Goal: Task Accomplishment & Management: Use online tool/utility

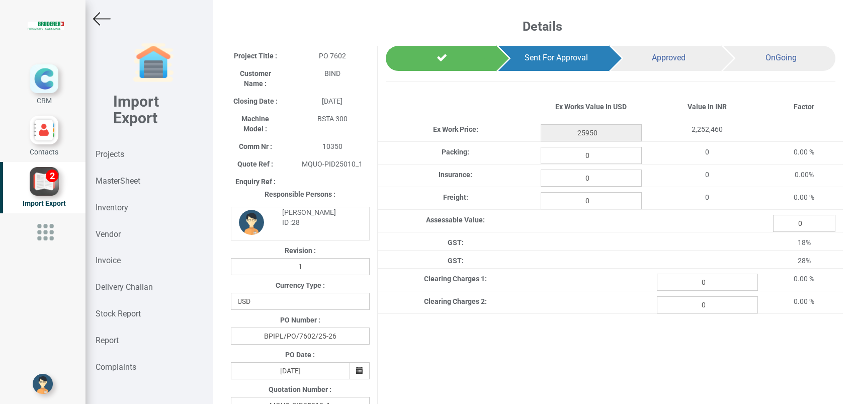
select select "USD"
click at [125, 158] on div "Projects" at bounding box center [150, 154] width 128 height 27
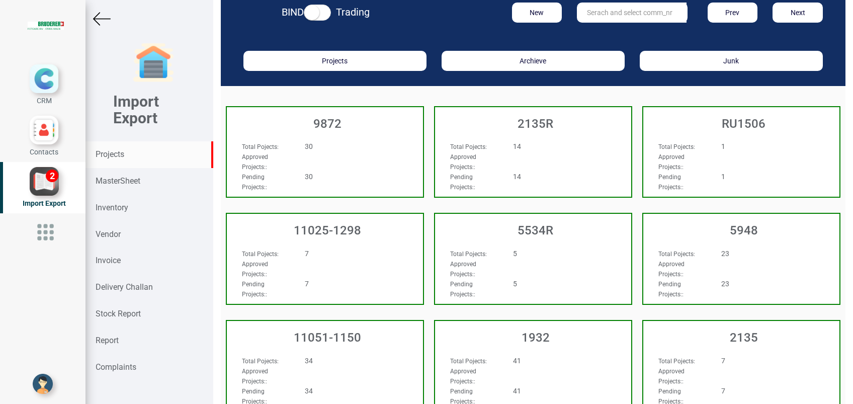
scroll to position [8, 0]
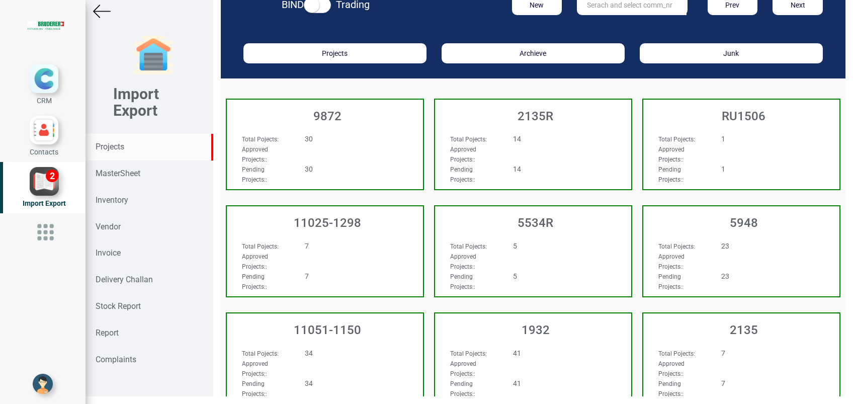
click at [116, 145] on strong "Projects" at bounding box center [110, 147] width 29 height 10
click at [602, 5] on input "text" at bounding box center [632, 5] width 110 height 20
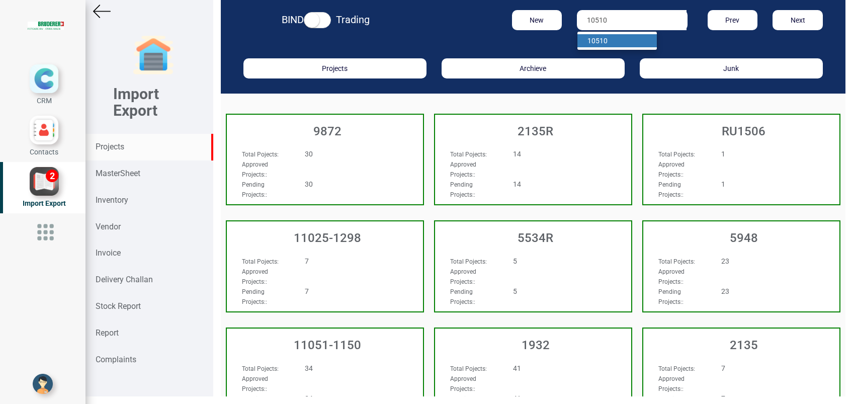
type input "10510"
drag, startPoint x: 608, startPoint y: 39, endPoint x: 603, endPoint y: 48, distance: 10.4
click at [608, 39] on link "10510" at bounding box center [617, 40] width 79 height 13
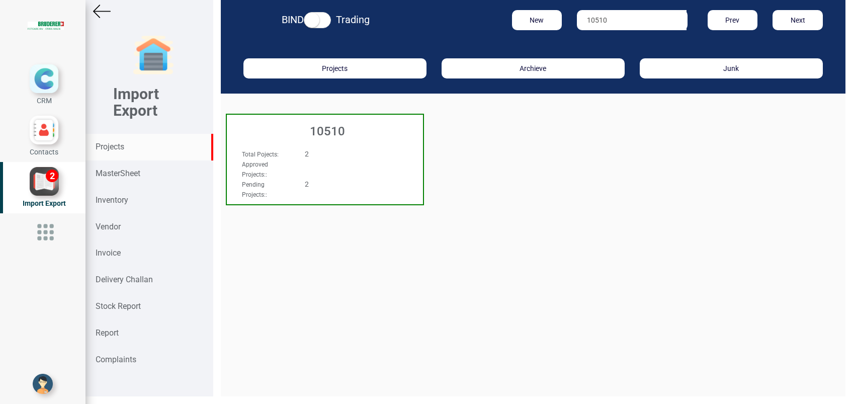
click at [318, 129] on h3 "10510" at bounding box center [327, 131] width 191 height 13
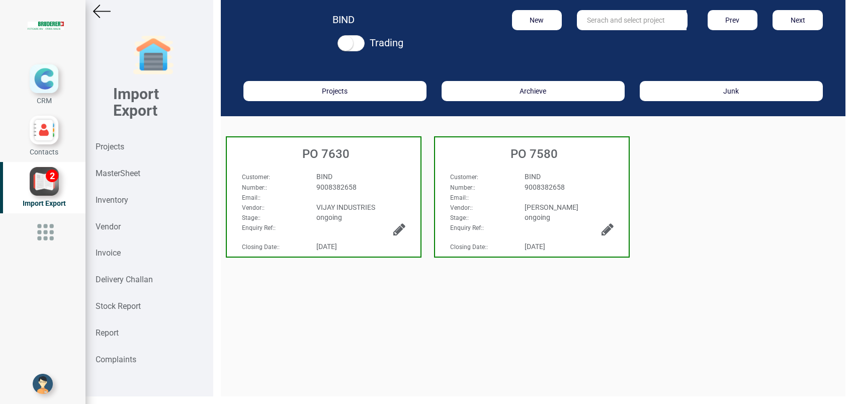
click at [337, 183] on span "9008382658" at bounding box center [336, 187] width 40 height 8
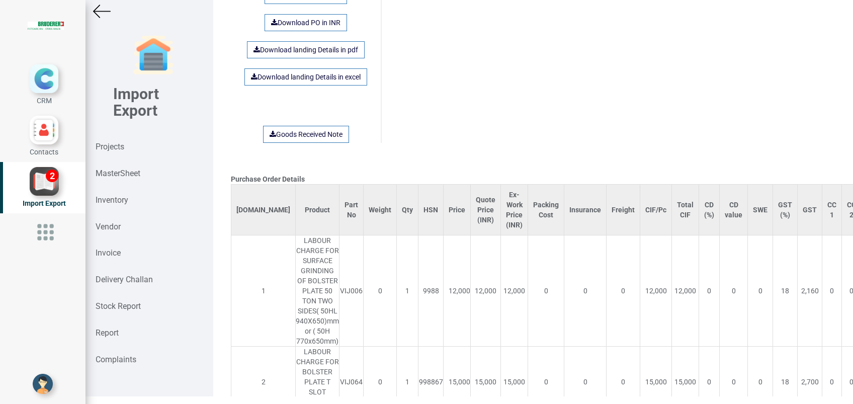
scroll to position [805, 0]
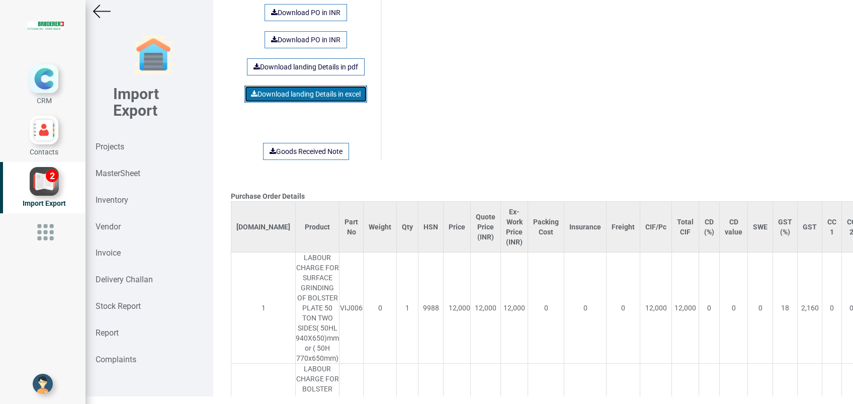
click at [307, 86] on link "Download landing Details in excel" at bounding box center [306, 94] width 123 height 17
click at [122, 203] on strong "Inventory" at bounding box center [112, 200] width 33 height 10
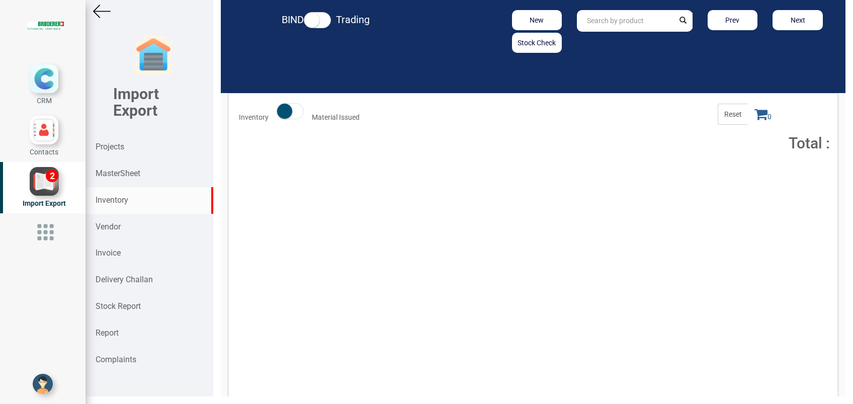
click at [610, 27] on input "text" at bounding box center [625, 21] width 97 height 22
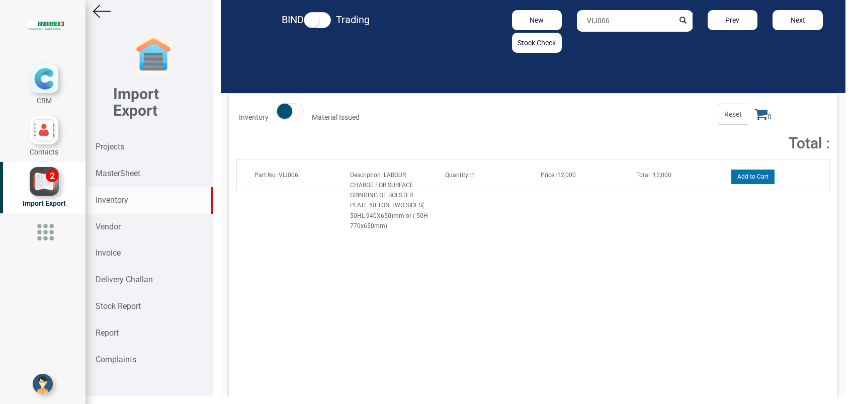
type input "VIJ006"
click at [734, 181] on button "Add to Cart" at bounding box center [753, 177] width 43 height 15
click at [755, 114] on icon at bounding box center [761, 114] width 13 height 14
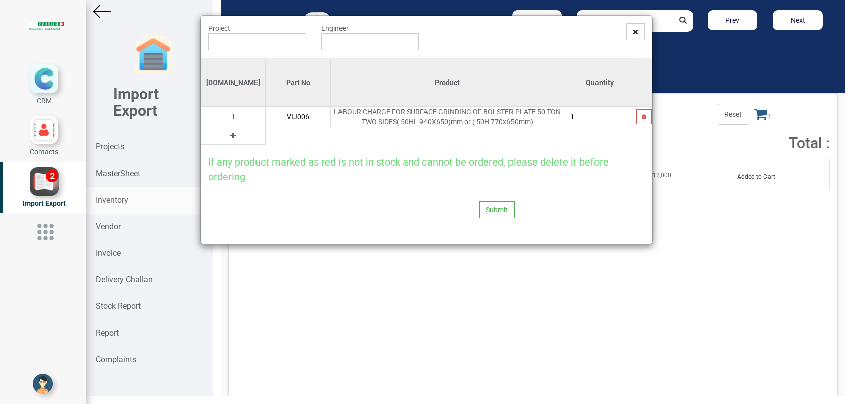
click at [230, 135] on icon at bounding box center [233, 135] width 6 height 7
click at [266, 138] on input "text" at bounding box center [298, 135] width 65 height 17
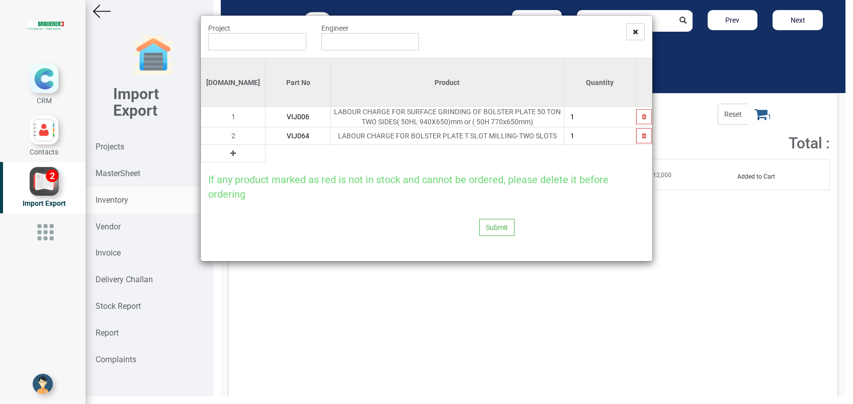
type input "VIJ064"
click at [222, 40] on input "text" at bounding box center [257, 41] width 98 height 17
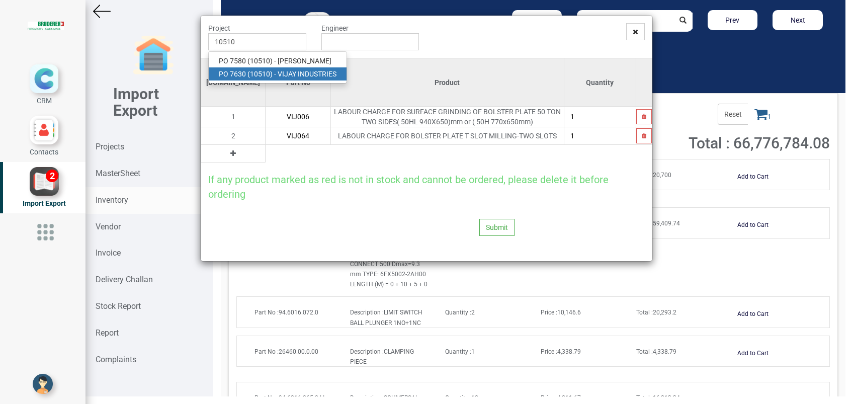
click at [310, 71] on link "PO 7630 ( 10510 ) - VIJAY INDUSTRIES" at bounding box center [278, 73] width 138 height 13
type input "PO 7630 ( 10510 ) - VIJAY INDUSTRIES"
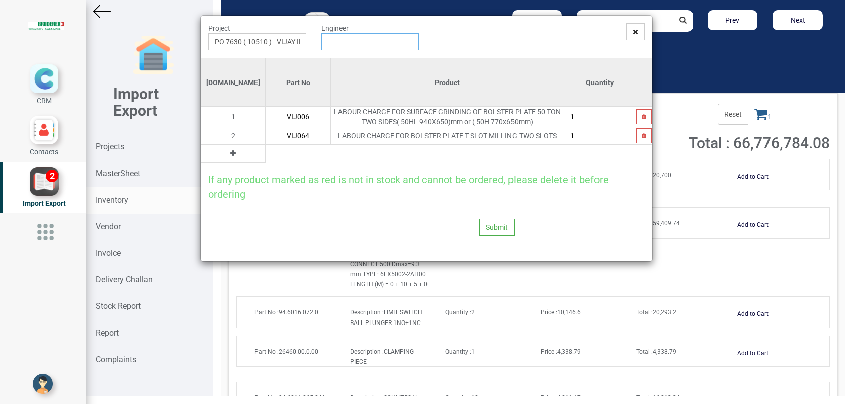
click at [354, 44] on input "text" at bounding box center [371, 41] width 98 height 17
click at [359, 64] on link "G opinath [PERSON_NAME]" at bounding box center [361, 60] width 79 height 13
type input "[PERSON_NAME]"
click at [488, 229] on button "Submit" at bounding box center [497, 227] width 35 height 17
click at [466, 199] on button "Yes" at bounding box center [478, 199] width 32 height 17
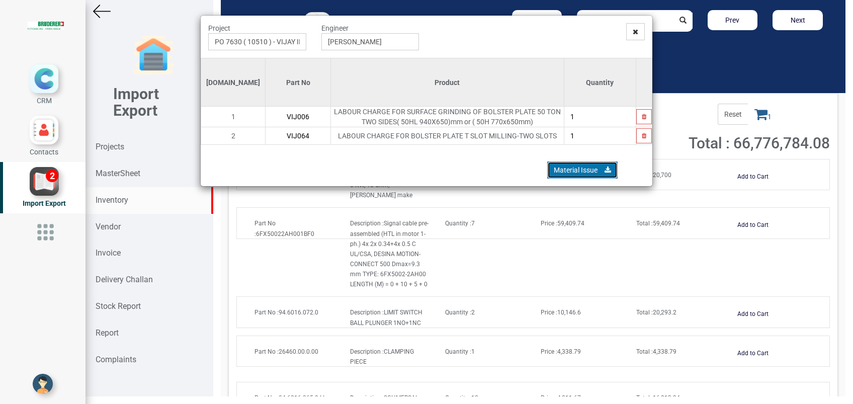
click at [551, 171] on link "Material Issue" at bounding box center [582, 170] width 70 height 17
click at [634, 27] on span at bounding box center [635, 31] width 19 height 17
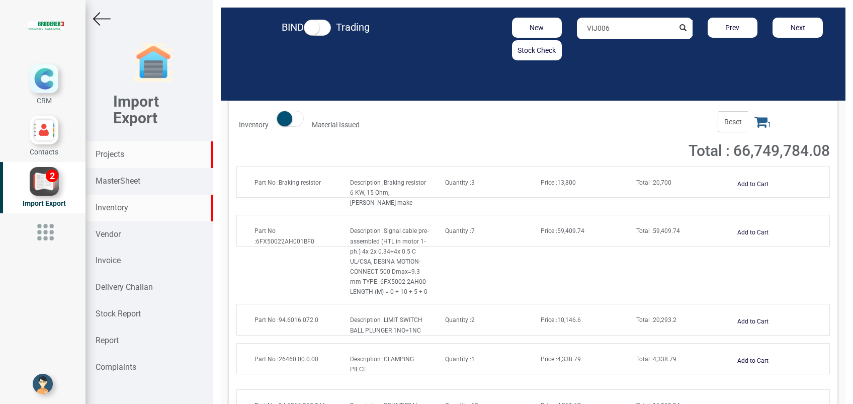
click at [113, 154] on strong "Projects" at bounding box center [110, 154] width 29 height 10
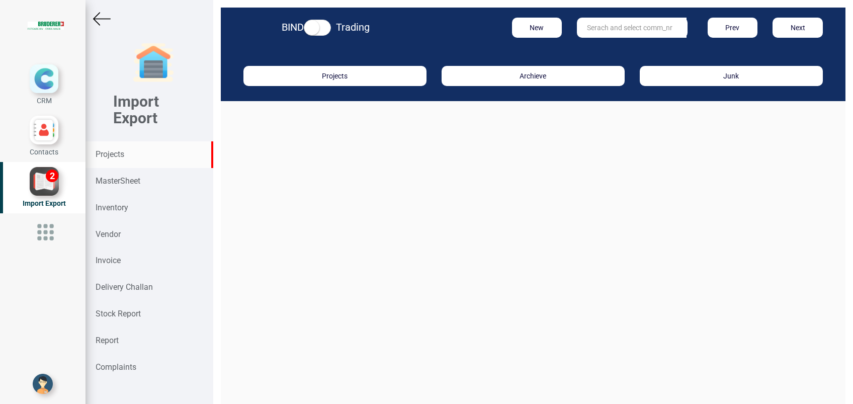
click at [625, 31] on input "text" at bounding box center [632, 28] width 110 height 20
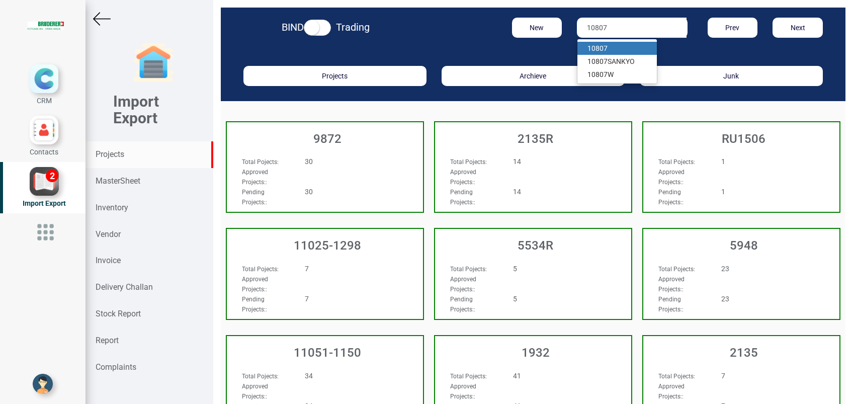
type input "10807"
click at [598, 45] on strong "10807" at bounding box center [598, 48] width 20 height 8
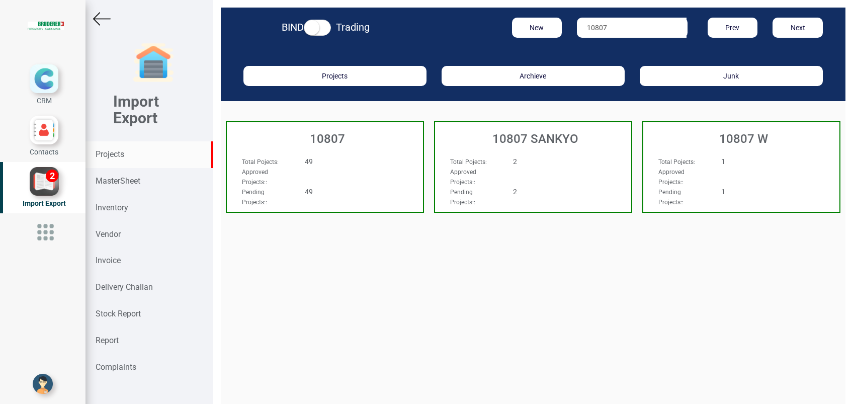
click at [336, 140] on h3 "10807" at bounding box center [327, 138] width 191 height 13
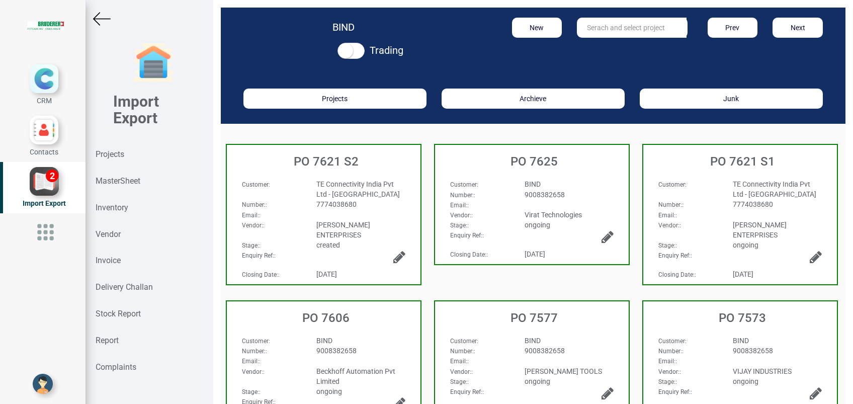
click at [350, 189] on div "TE Connectivity India Pvt Ltd - [GEOGRAPHIC_DATA]" at bounding box center [361, 189] width 104 height 20
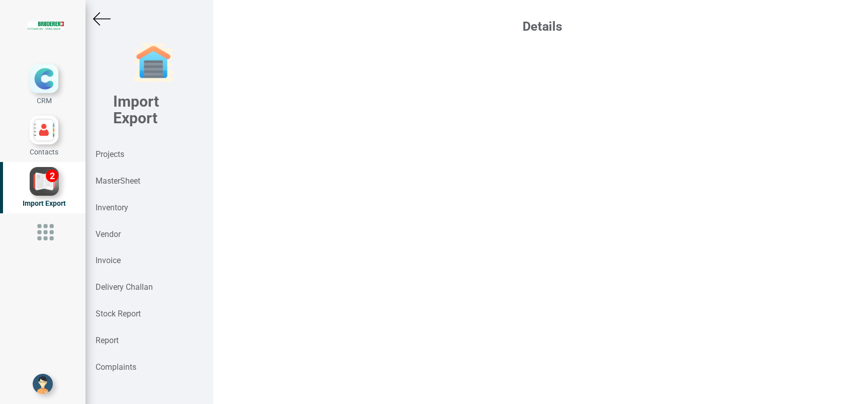
select select "INR"
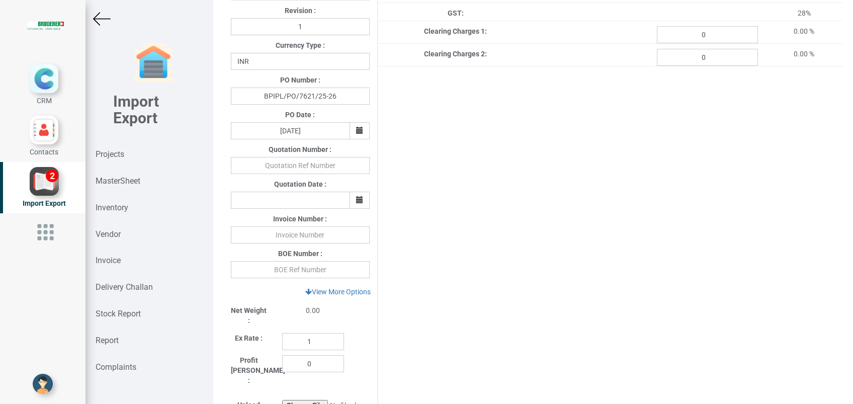
scroll to position [268, 0]
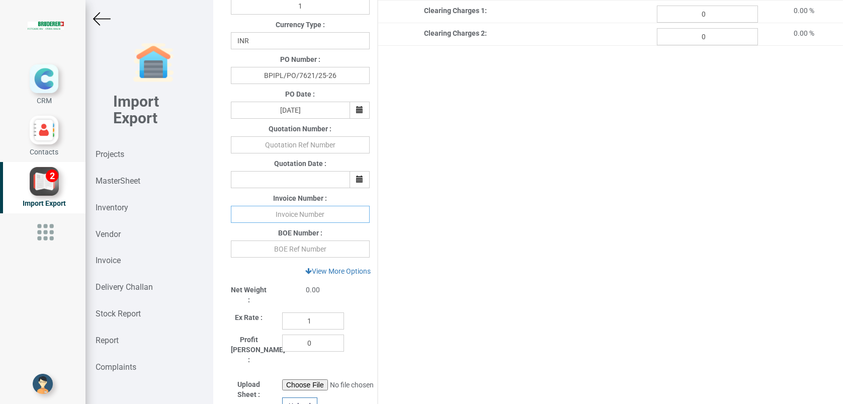
click at [325, 210] on input "text" at bounding box center [300, 214] width 139 height 17
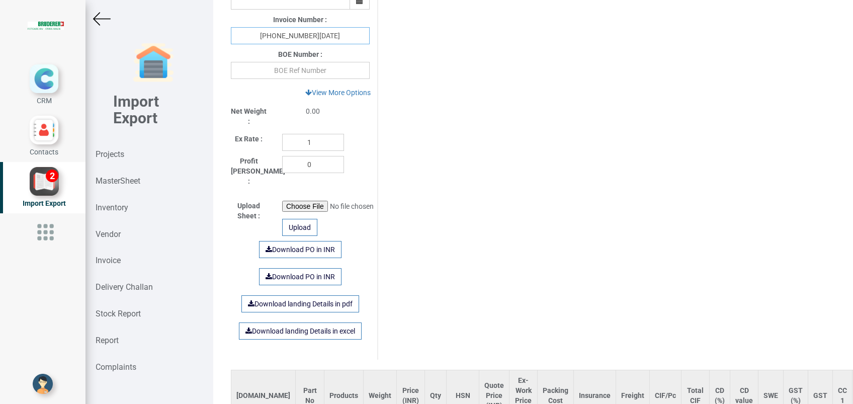
scroll to position [546, 0]
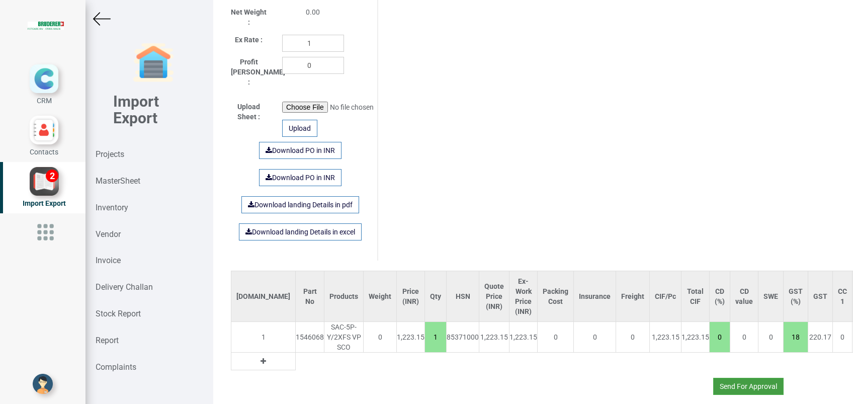
type input "[PHONE_NUMBER][DATE]"
click at [737, 378] on button "Send For Approval" at bounding box center [748, 386] width 70 height 17
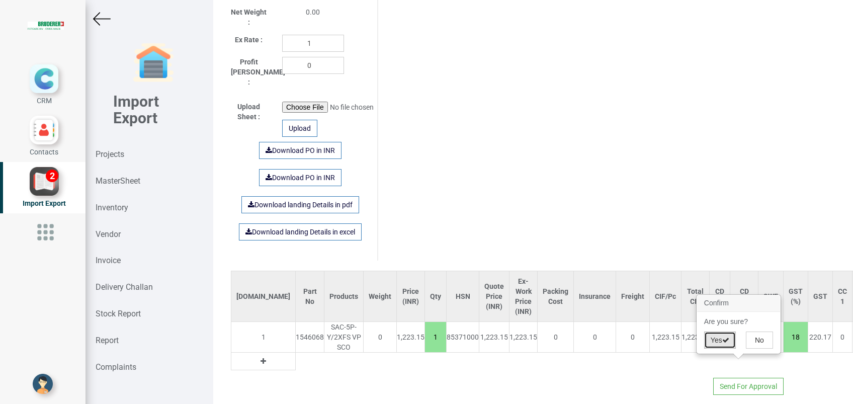
click at [718, 343] on button "Yes" at bounding box center [720, 340] width 32 height 17
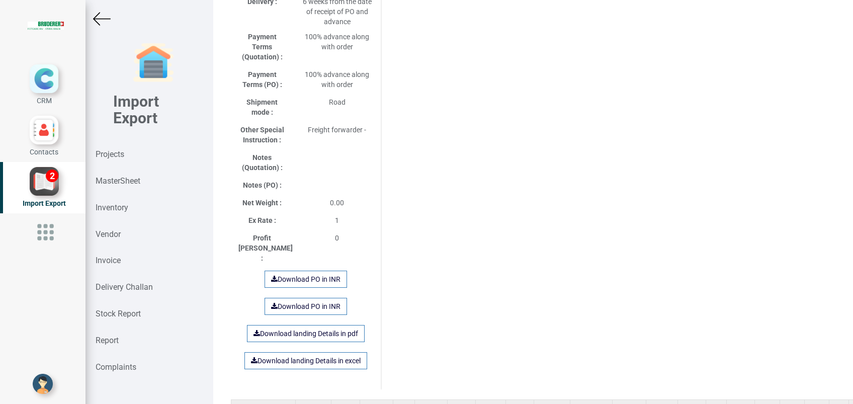
scroll to position [650, 0]
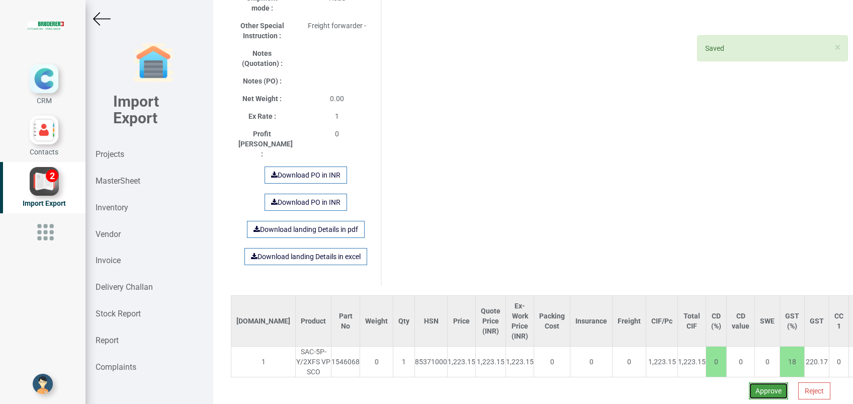
click at [749, 382] on button "Approve" at bounding box center [768, 390] width 39 height 17
click at [730, 335] on button "Yes" at bounding box center [739, 334] width 32 height 17
select select "INR"
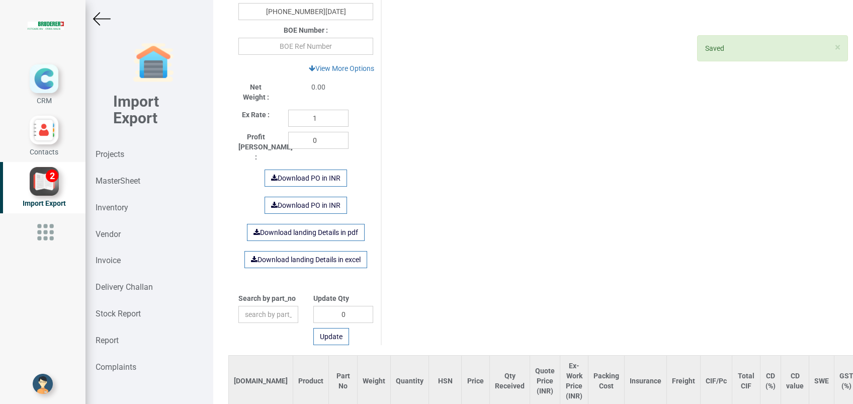
scroll to position [528, 0]
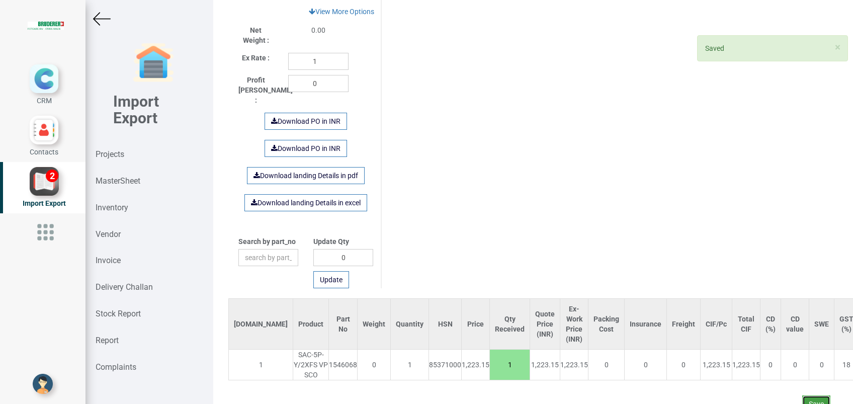
click at [803, 395] on button "Save" at bounding box center [817, 403] width 28 height 17
click at [785, 358] on button "Yes" at bounding box center [787, 357] width 32 height 17
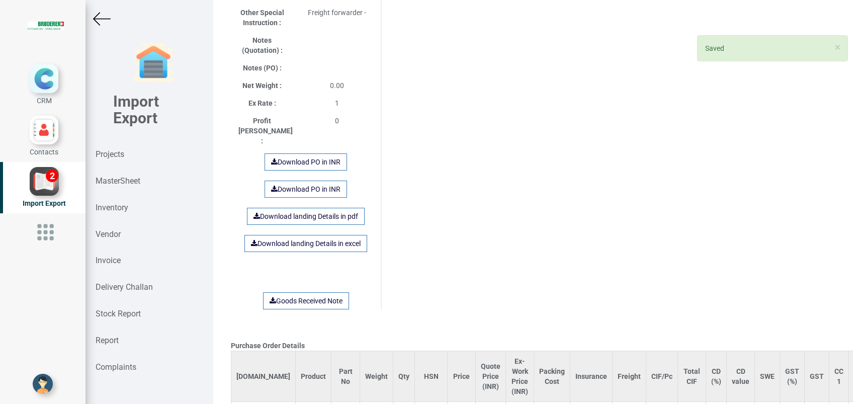
scroll to position [671, 0]
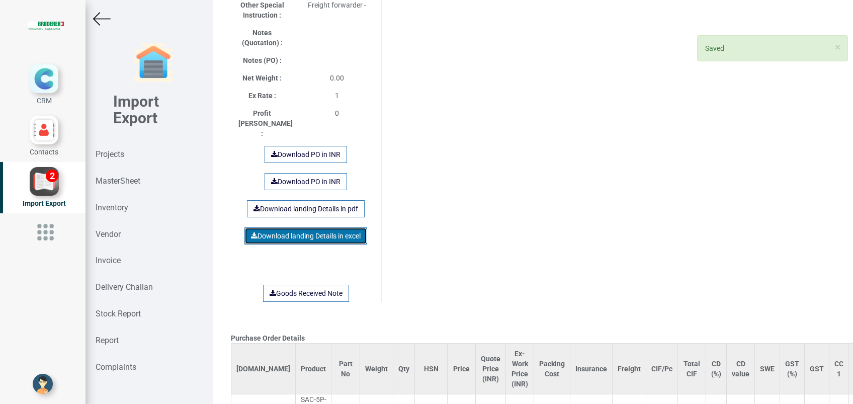
click at [296, 227] on link "Download landing Details in excel" at bounding box center [306, 235] width 123 height 17
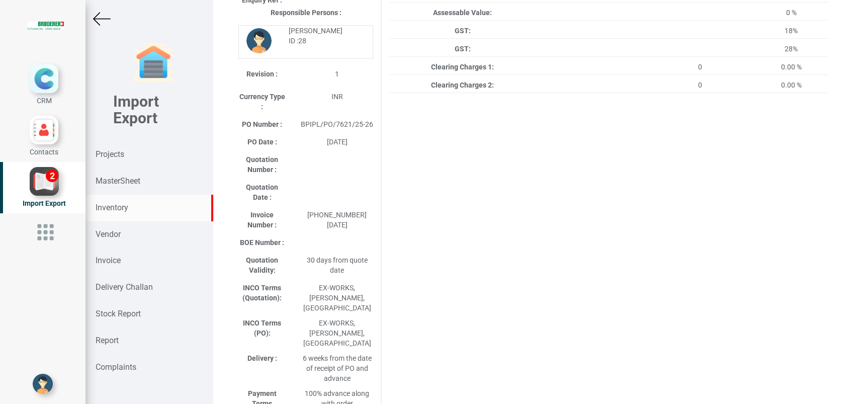
scroll to position [67, 0]
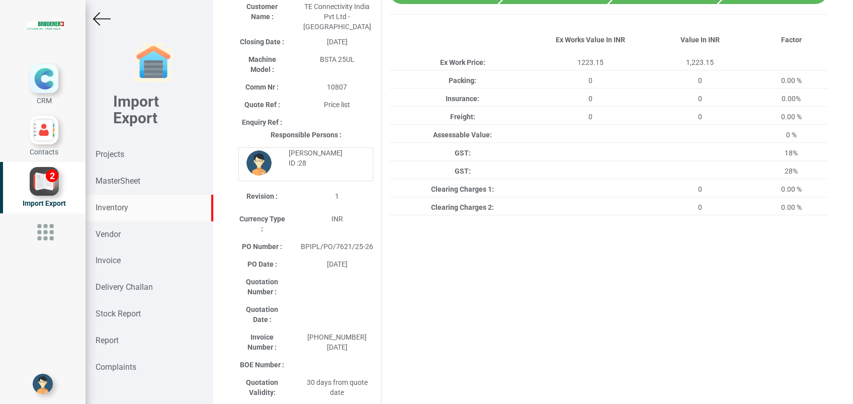
click at [126, 206] on strong "Inventory" at bounding box center [112, 208] width 33 height 10
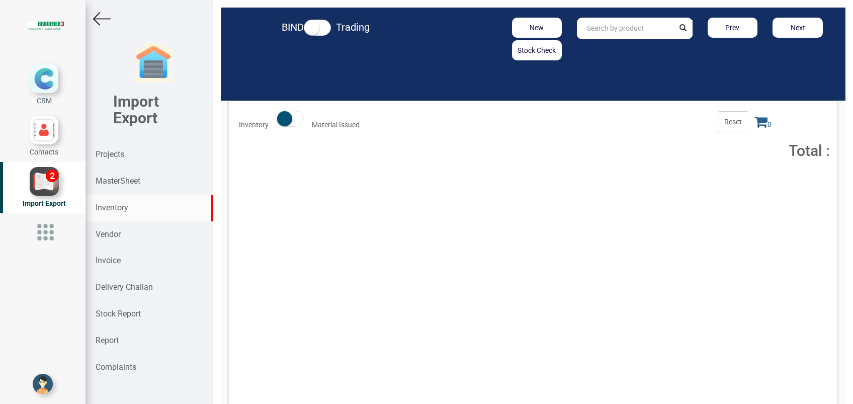
click at [586, 30] on input "text" at bounding box center [625, 29] width 97 height 22
type input "1546068"
click at [745, 185] on button "Add to Cart" at bounding box center [753, 184] width 43 height 15
click at [755, 125] on icon at bounding box center [761, 122] width 13 height 14
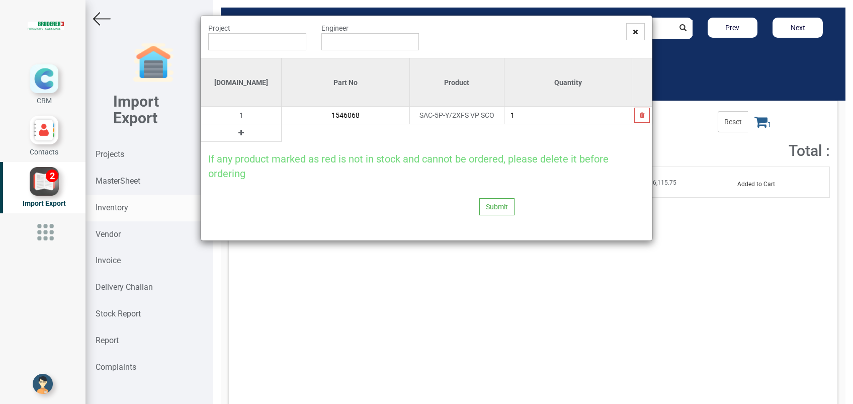
click at [512, 113] on input "1" at bounding box center [568, 115] width 127 height 17
type input "5"
click at [211, 47] on input "text" at bounding box center [257, 41] width 98 height 17
type input "PO Warranty ( 10807 W ) - [PERSON_NAME]"
click at [346, 44] on input "text" at bounding box center [371, 41] width 98 height 17
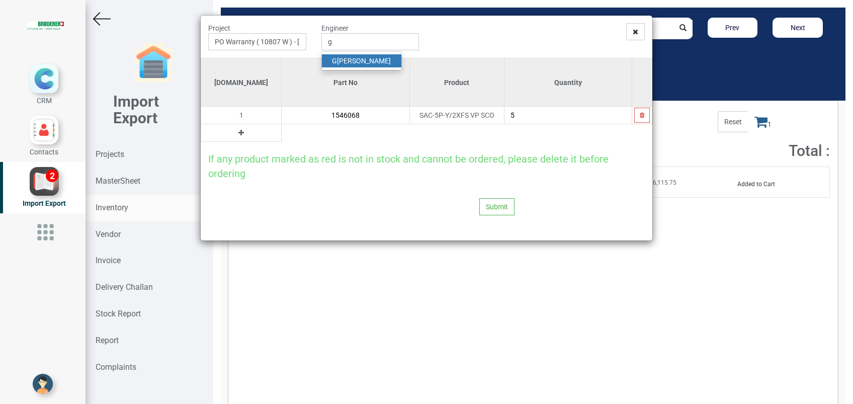
drag, startPoint x: 355, startPoint y: 58, endPoint x: 386, endPoint y: 103, distance: 54.9
click at [355, 58] on link "G opinath [PERSON_NAME]" at bounding box center [361, 60] width 79 height 13
type input "[PERSON_NAME]"
click at [493, 199] on button "Submit" at bounding box center [497, 206] width 35 height 17
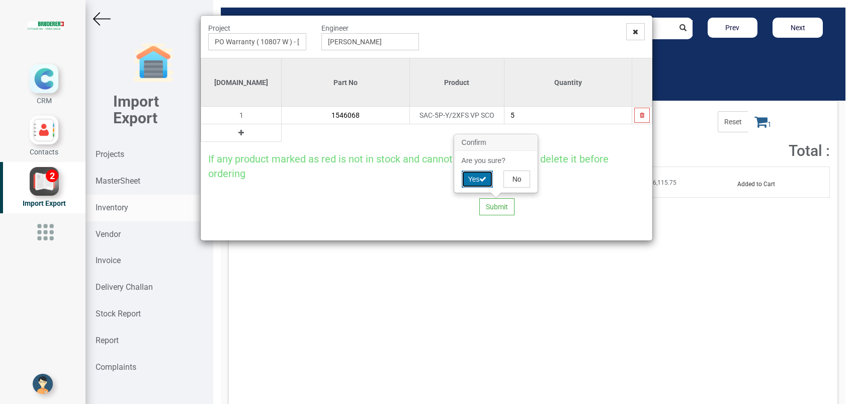
click at [478, 181] on button "Yes" at bounding box center [478, 179] width 32 height 17
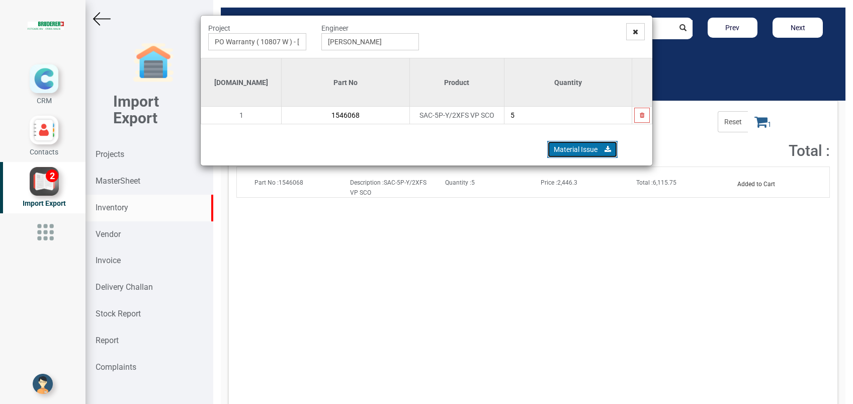
click at [561, 145] on link "Material Issue" at bounding box center [582, 149] width 70 height 17
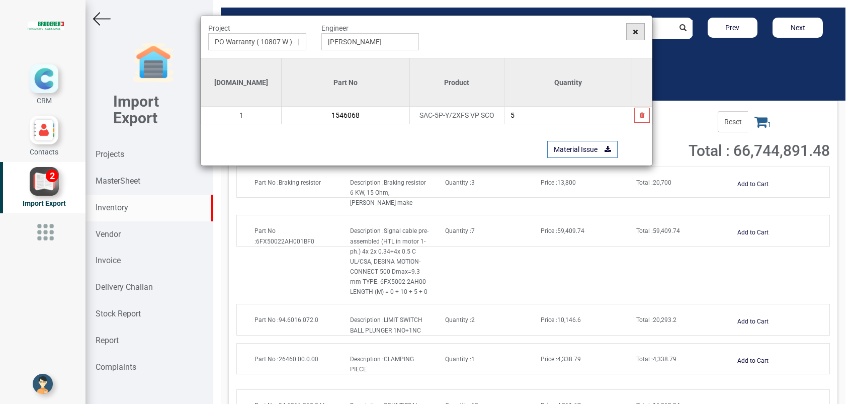
click at [643, 31] on span at bounding box center [635, 31] width 19 height 17
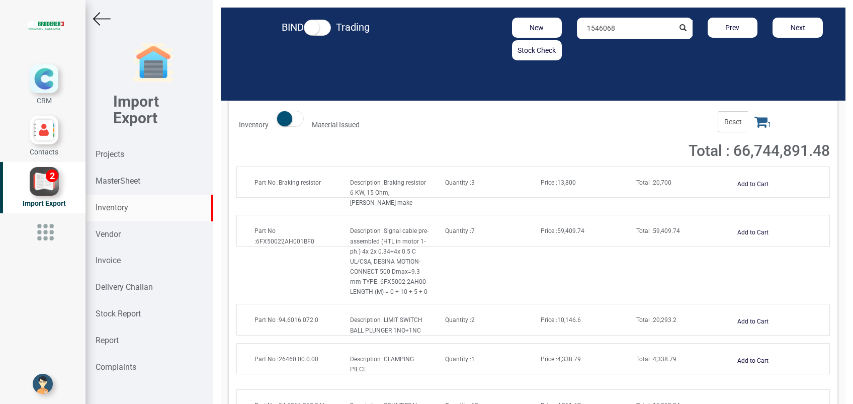
click at [122, 213] on div "Inventory" at bounding box center [150, 208] width 128 height 27
drag, startPoint x: 648, startPoint y: 24, endPoint x: 435, endPoint y: 26, distance: 213.3
click at [435, 26] on div "New Stock Check 1546068 Prev Next" at bounding box center [635, 39] width 407 height 43
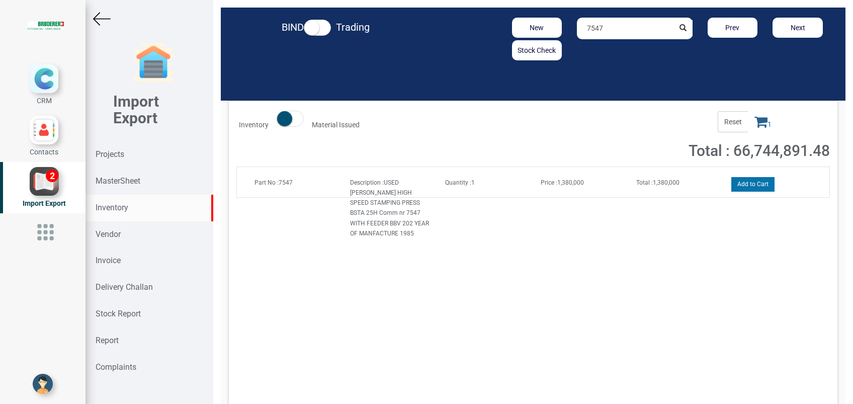
type input "7547"
click at [741, 188] on button "Add to Cart" at bounding box center [753, 184] width 43 height 15
click at [750, 130] on span "2" at bounding box center [763, 121] width 30 height 21
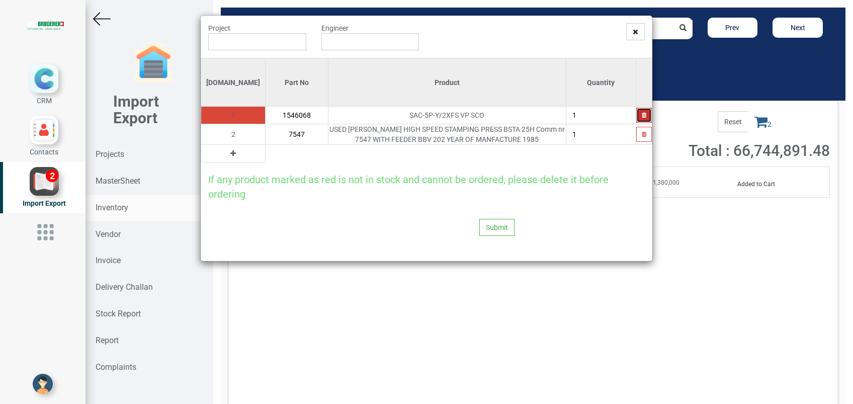
click at [643, 116] on icon "button" at bounding box center [644, 115] width 5 height 6
type input "7547"
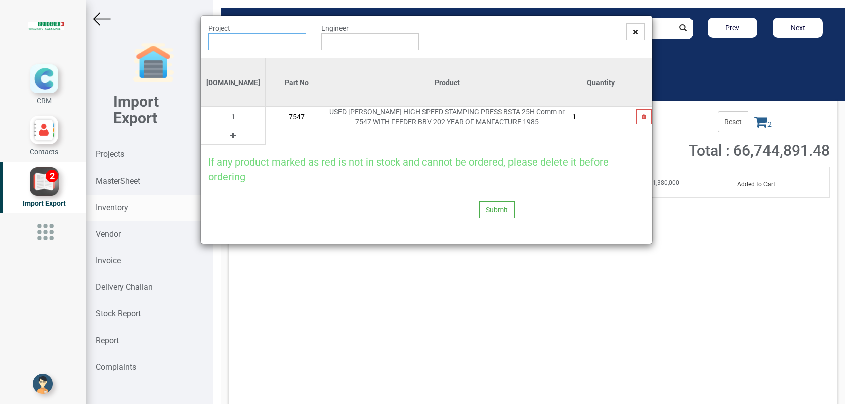
click at [249, 37] on input "text" at bounding box center [257, 41] width 98 height 17
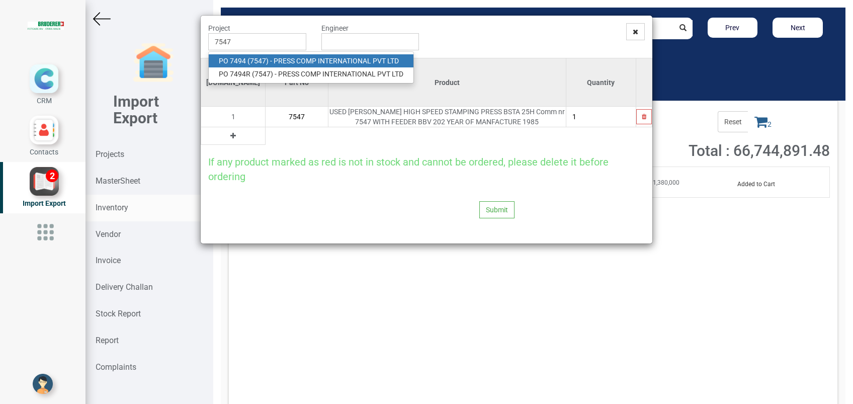
click at [271, 60] on link "PO 7494 ( 7547 ) - PRESS COMP INTERNATIONAL PVT LTD" at bounding box center [311, 60] width 205 height 13
type input "PO 7494 ( 7547 ) - PRESS COMP INTERNATIONAL PVT LTD"
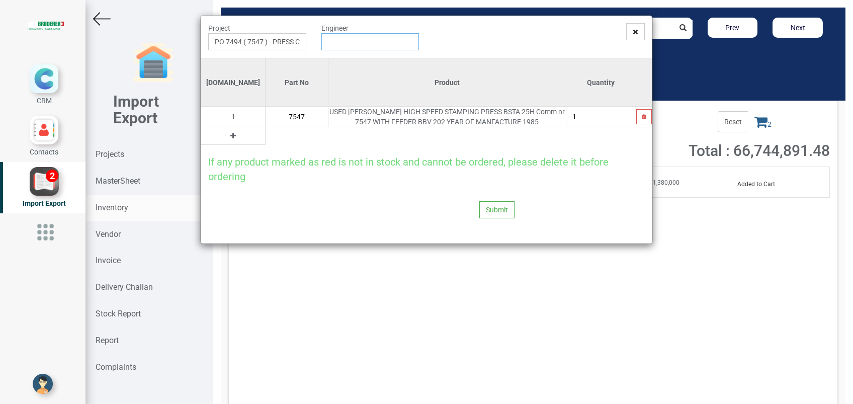
click at [388, 42] on input "text" at bounding box center [371, 41] width 98 height 17
click at [381, 60] on link "G opinath [PERSON_NAME]" at bounding box center [361, 60] width 79 height 13
type input "[PERSON_NAME]"
click at [500, 209] on button "Submit" at bounding box center [497, 209] width 35 height 17
click at [473, 185] on button "Yes" at bounding box center [478, 182] width 32 height 17
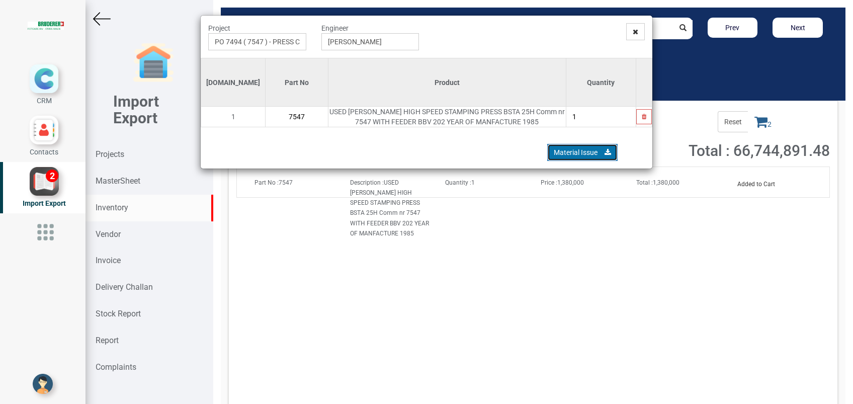
click at [560, 154] on link "Material Issue" at bounding box center [582, 152] width 70 height 17
click at [636, 29] on icon at bounding box center [636, 31] width 6 height 7
